Goal: Information Seeking & Learning: Get advice/opinions

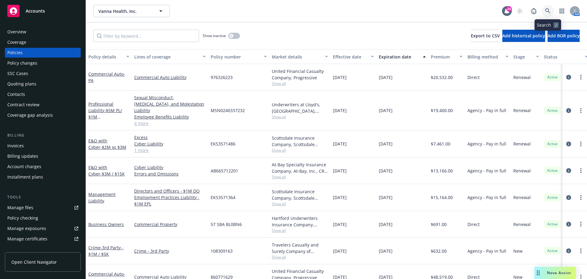
click at [547, 9] on icon at bounding box center [547, 10] width 5 height 5
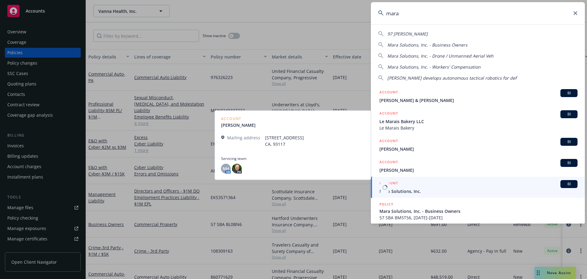
type input "mara"
click at [425, 191] on span "Mara Solutions, Inc." at bounding box center [478, 191] width 198 height 6
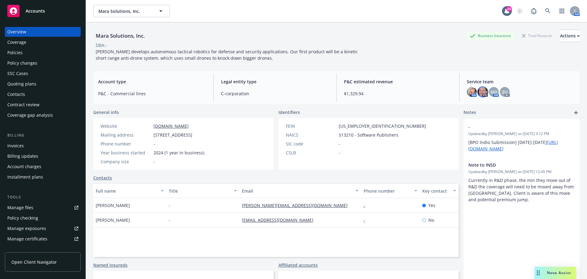
click at [478, 94] on img at bounding box center [483, 92] width 10 height 10
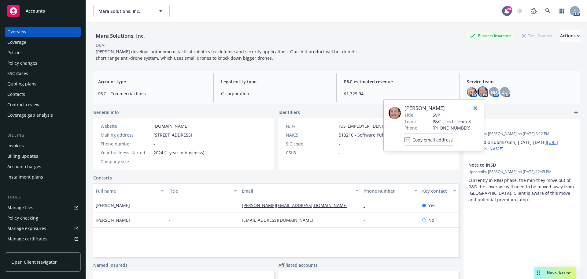
click at [478, 110] on link "close" at bounding box center [475, 107] width 7 height 7
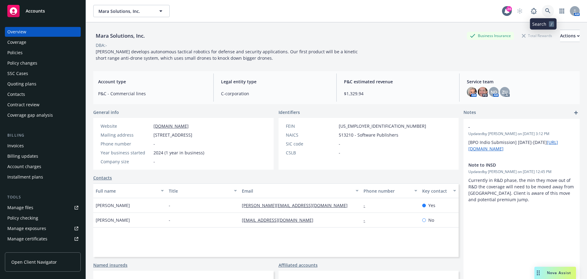
click at [545, 10] on icon at bounding box center [547, 10] width 5 height 5
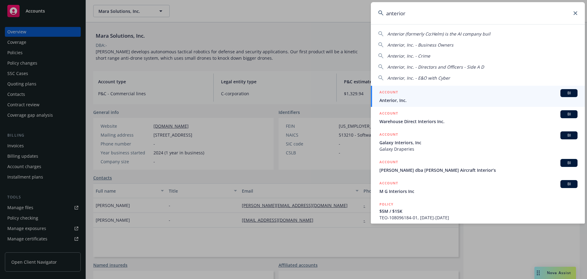
type input "anterior"
click at [464, 96] on div "ACCOUNT BI" at bounding box center [478, 93] width 198 height 8
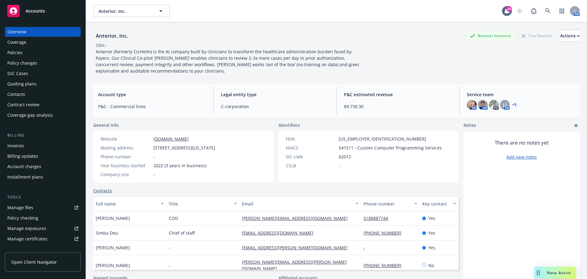
click at [48, 53] on div "Policies" at bounding box center [42, 53] width 71 height 10
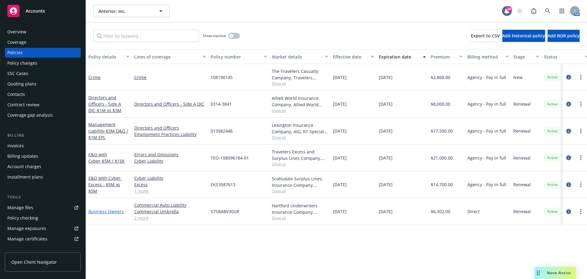
click at [99, 209] on link "Business Owners" at bounding box center [105, 211] width 35 height 6
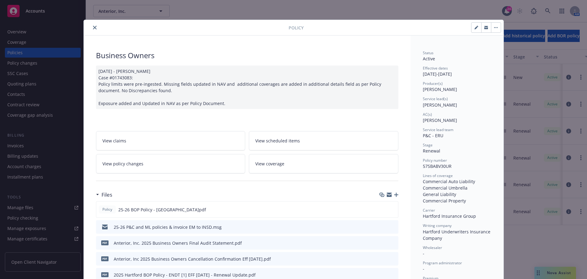
scroll to position [61, 0]
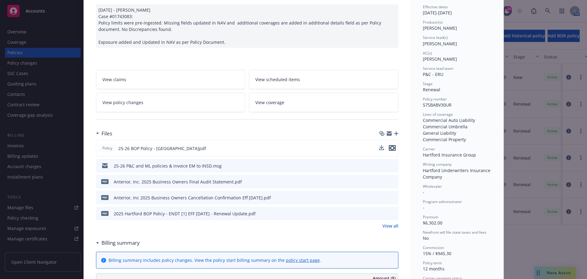
click at [393, 149] on button "preview file" at bounding box center [392, 148] width 7 height 6
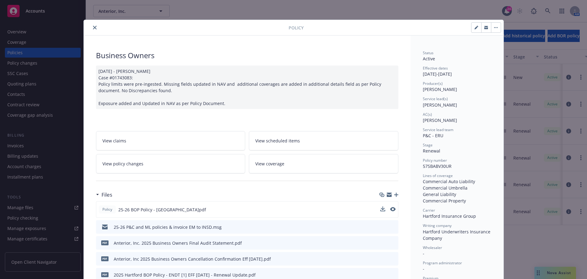
click at [95, 28] on button "close" at bounding box center [94, 27] width 7 height 7
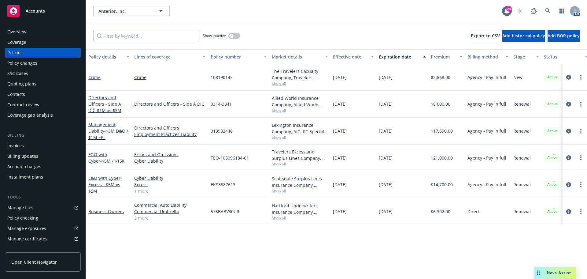
click at [94, 76] on link "Crime" at bounding box center [94, 77] width 12 height 6
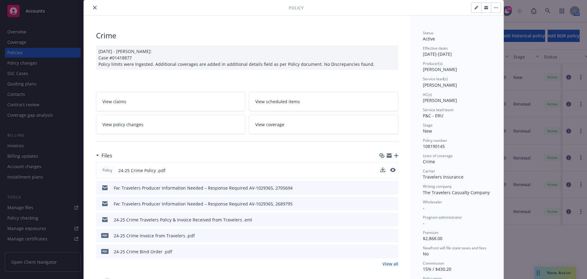
scroll to position [31, 0]
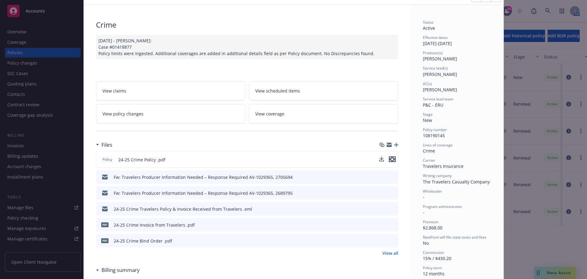
click at [390, 159] on icon "preview file" at bounding box center [393, 159] width 6 height 4
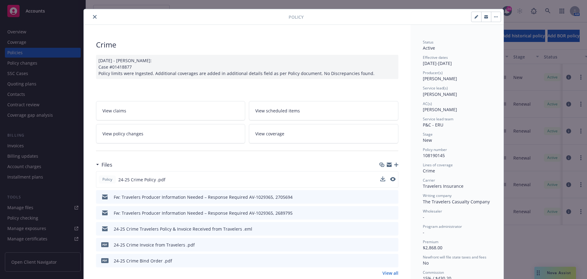
scroll to position [0, 0]
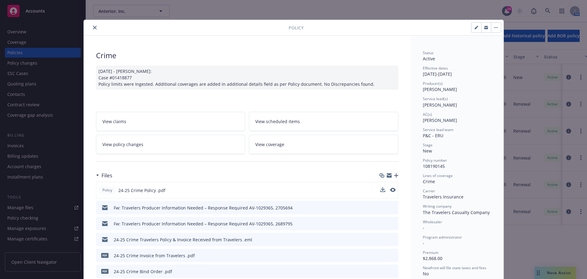
click at [94, 26] on button "close" at bounding box center [94, 27] width 7 height 7
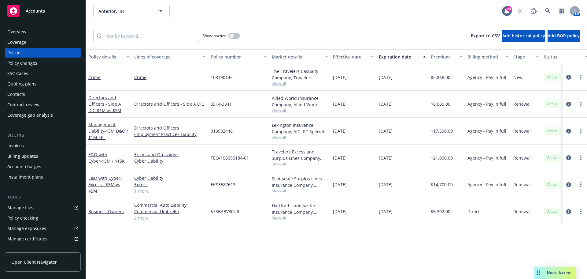
click at [555, 273] on span "Nova Assist" at bounding box center [559, 272] width 24 height 5
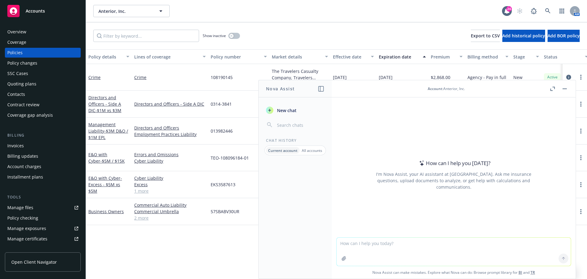
click at [455, 246] on textarea at bounding box center [454, 251] width 234 height 28
type textarea "when is 3rd party crime needed?"
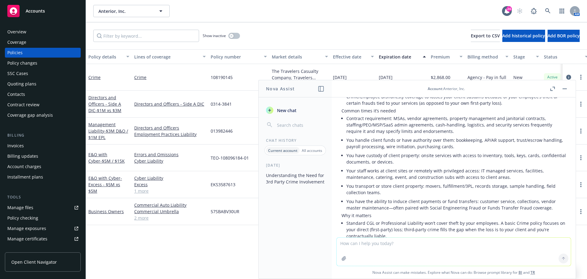
scroll to position [53, 0]
